Goal: Navigation & Orientation: Understand site structure

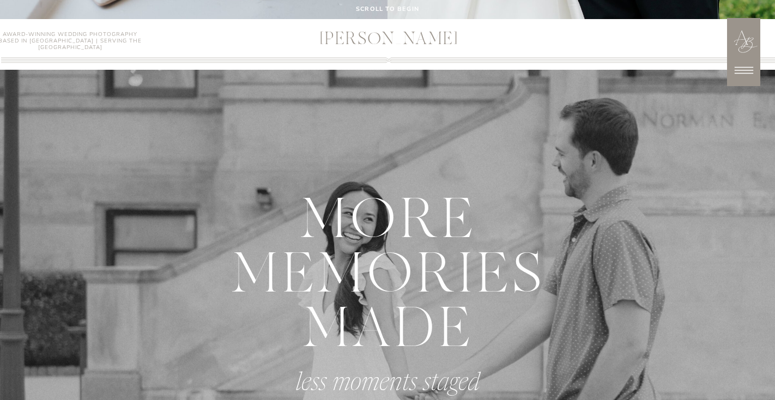
scroll to position [414, 0]
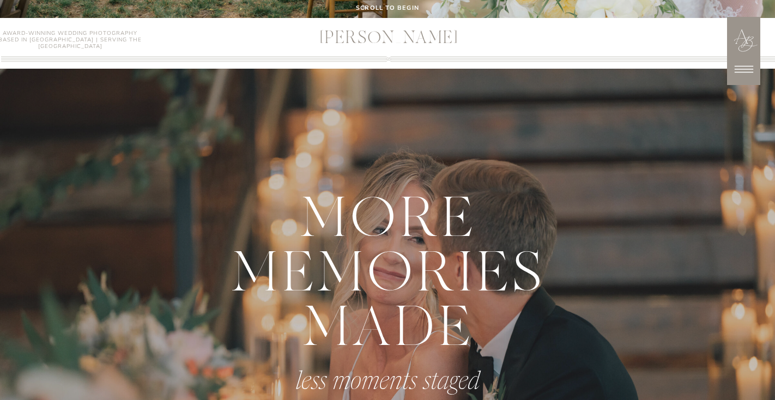
click at [743, 68] on icon at bounding box center [744, 69] width 27 height 27
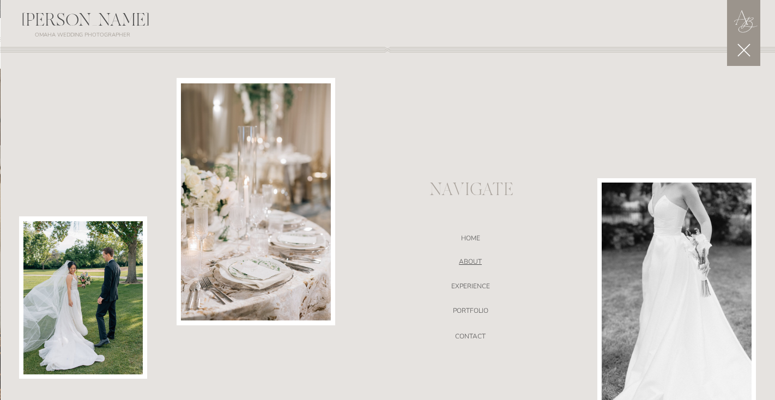
click at [478, 261] on nav "ABOUT" at bounding box center [470, 263] width 231 height 11
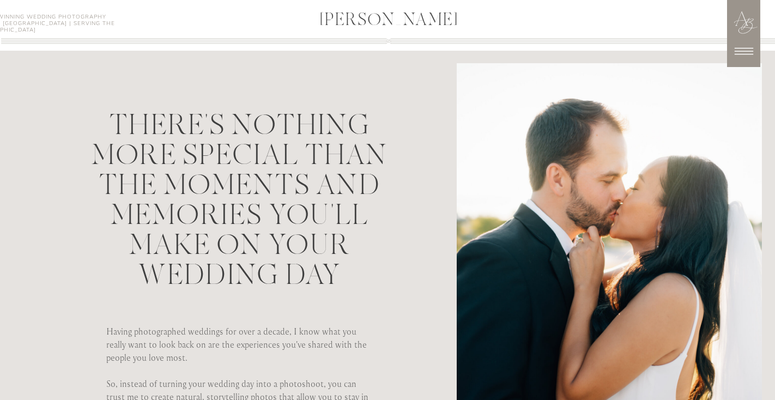
click at [741, 52] on icon at bounding box center [744, 51] width 27 height 27
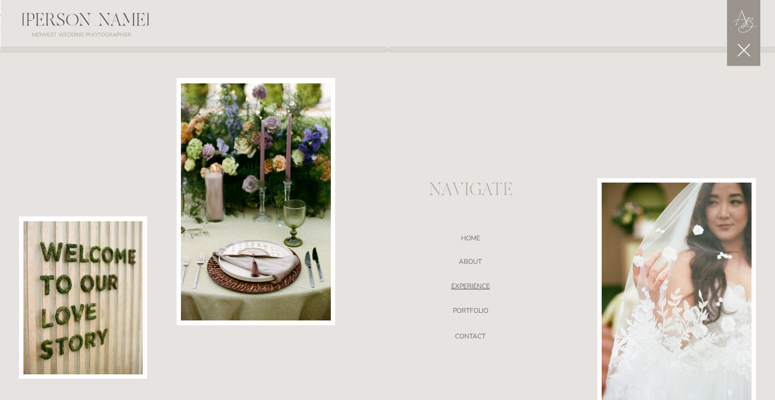
click at [460, 289] on nav "EXPERIENCE" at bounding box center [470, 287] width 231 height 11
